Goal: Register for event/course

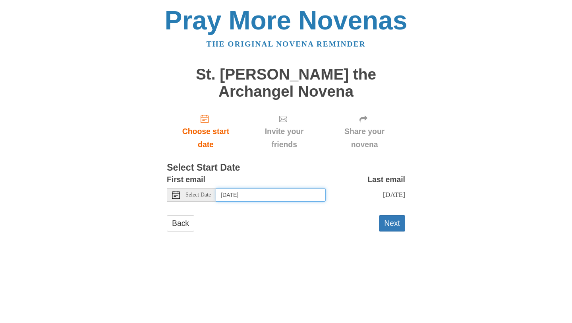
click at [228, 197] on input "[DATE]" at bounding box center [271, 195] width 110 height 14
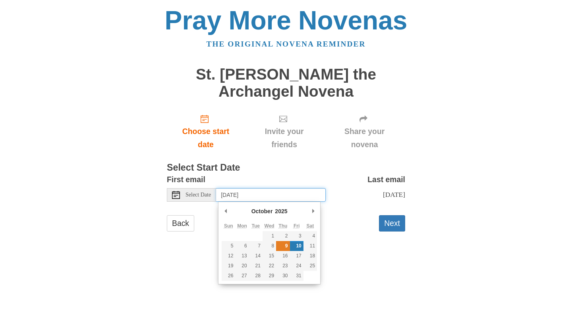
type input "[DATE]"
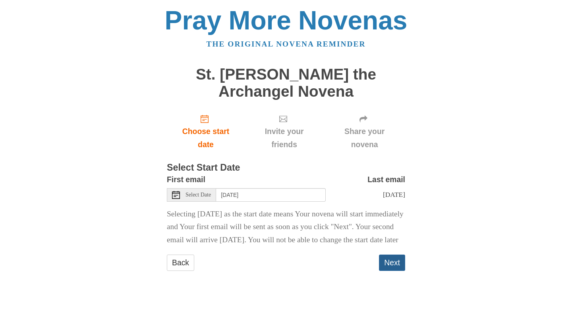
click at [395, 271] on button "Next" at bounding box center [392, 262] width 26 height 16
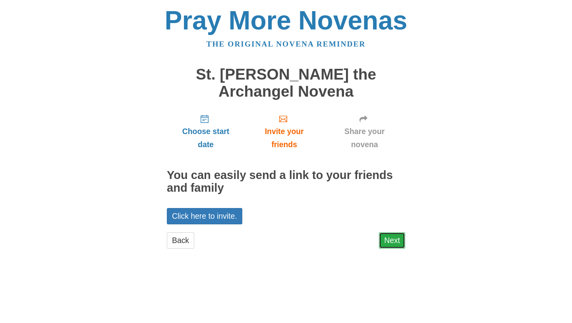
click at [388, 239] on link "Next" at bounding box center [392, 240] width 26 height 16
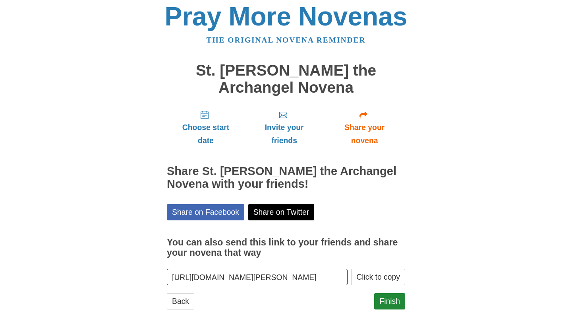
scroll to position [14, 0]
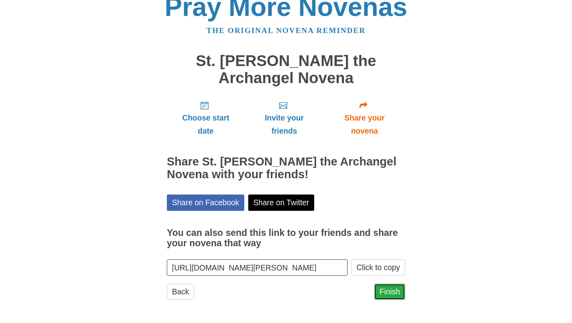
click at [389, 290] on link "Finish" at bounding box center [389, 291] width 31 height 16
click at [389, 293] on link "Finish" at bounding box center [389, 291] width 31 height 16
click at [393, 291] on link "Finish" at bounding box center [389, 291] width 31 height 16
